Goal: Task Accomplishment & Management: Complete application form

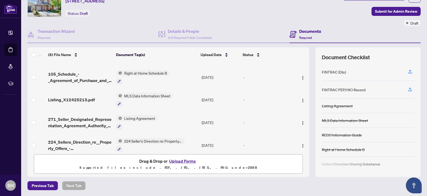
scroll to position [90, 0]
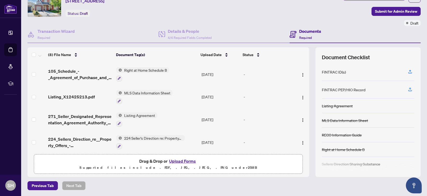
click at [179, 162] on button "Upload Forms" at bounding box center [183, 160] width 30 height 7
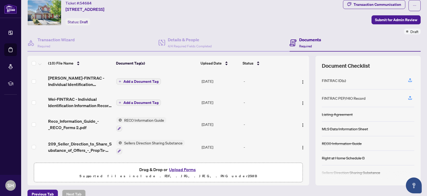
scroll to position [15, 0]
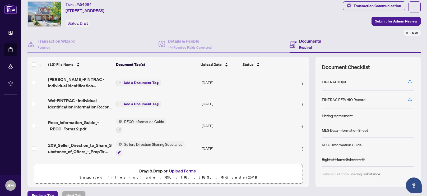
click at [138, 82] on span "Add a Document Tag" at bounding box center [140, 83] width 35 height 4
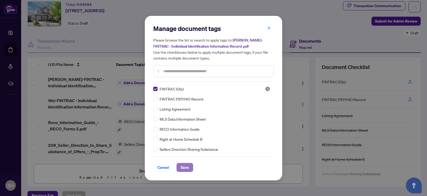
click at [183, 168] on span "Save" at bounding box center [185, 167] width 8 height 8
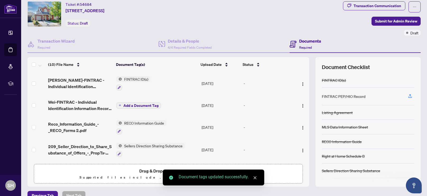
click at [124, 104] on span "Add a Document Tag" at bounding box center [140, 106] width 35 height 4
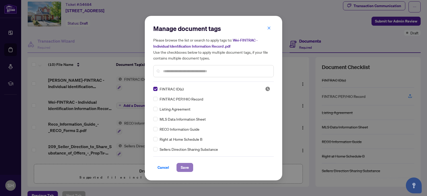
click at [183, 168] on span "Save" at bounding box center [185, 167] width 8 height 8
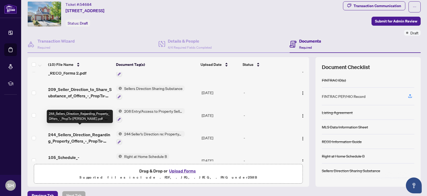
scroll to position [131, 0]
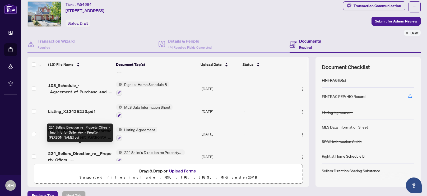
click at [73, 150] on span "224_Sellers_Direction_re__Property_Offers_-_Imp_Info_for_Seller_Ack_-_PropTx-[P…" at bounding box center [80, 156] width 64 height 13
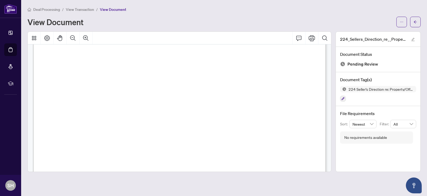
scroll to position [237, 0]
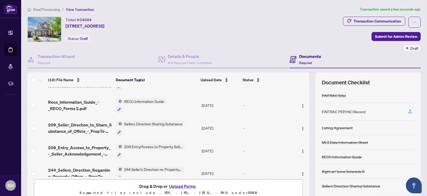
scroll to position [63, 0]
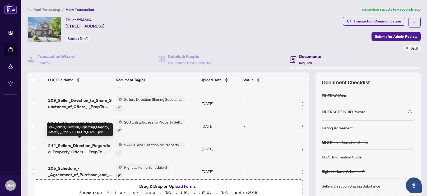
click at [72, 145] on span "244_Sellers_Direction_Regarding_Property_Offers_-_PropTx-[PERSON_NAME].pdf" at bounding box center [80, 148] width 64 height 13
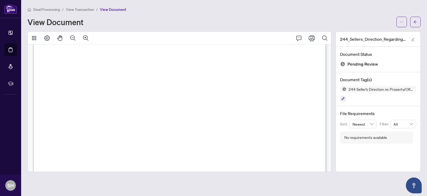
scroll to position [126, 0]
click at [403, 21] on icon "ellipsis" at bounding box center [402, 22] width 4 height 4
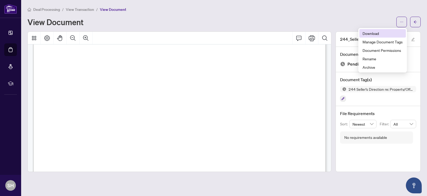
click at [373, 33] on span "Download" at bounding box center [382, 33] width 40 height 6
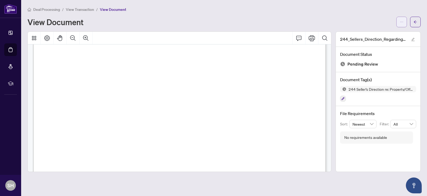
click at [402, 23] on icon "ellipsis" at bounding box center [402, 22] width 4 height 4
click at [403, 19] on span "button" at bounding box center [402, 22] width 4 height 8
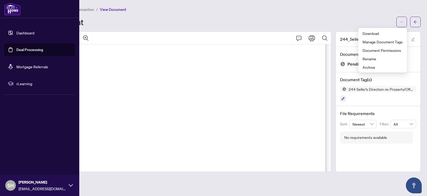
click at [28, 49] on link "Deal Processing" at bounding box center [29, 49] width 27 height 5
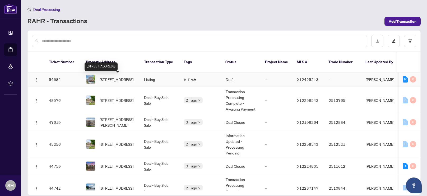
click at [120, 81] on span "[STREET_ADDRESS]" at bounding box center [117, 79] width 34 height 6
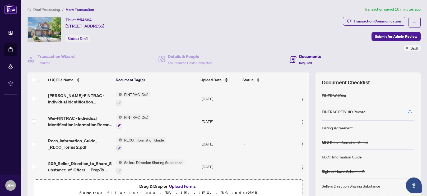
click at [185, 183] on button "Upload Forms" at bounding box center [183, 186] width 30 height 7
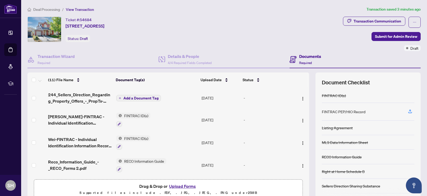
click at [141, 100] on button "Add a Document Tag" at bounding box center [138, 98] width 45 height 6
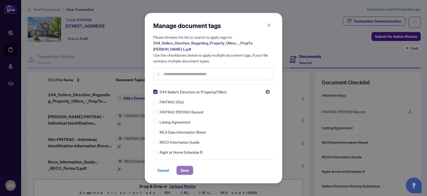
click at [181, 169] on span "Save" at bounding box center [185, 170] width 8 height 8
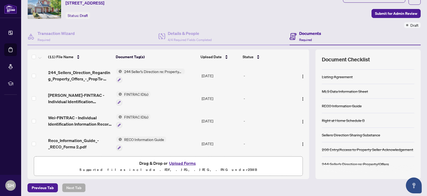
scroll to position [25, 0]
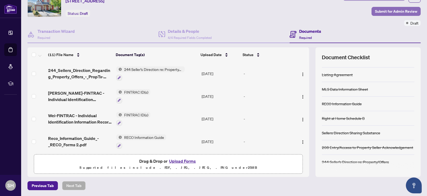
click at [395, 12] on span "Submit for Admin Review" at bounding box center [396, 11] width 42 height 8
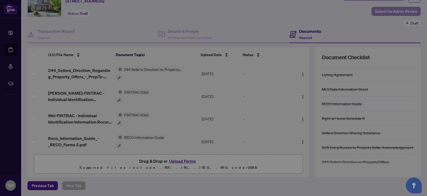
click at [395, 12] on div "Submit for admin review Clicking submit will notify the admin team to review yo…" at bounding box center [213, 98] width 427 height 196
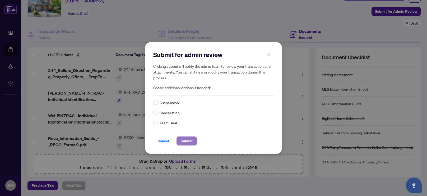
click at [185, 143] on span "Submit" at bounding box center [187, 141] width 12 height 8
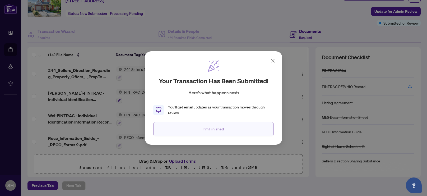
click at [211, 132] on span "I'm Finished" at bounding box center [213, 129] width 20 height 8
